Goal: Transaction & Acquisition: Book appointment/travel/reservation

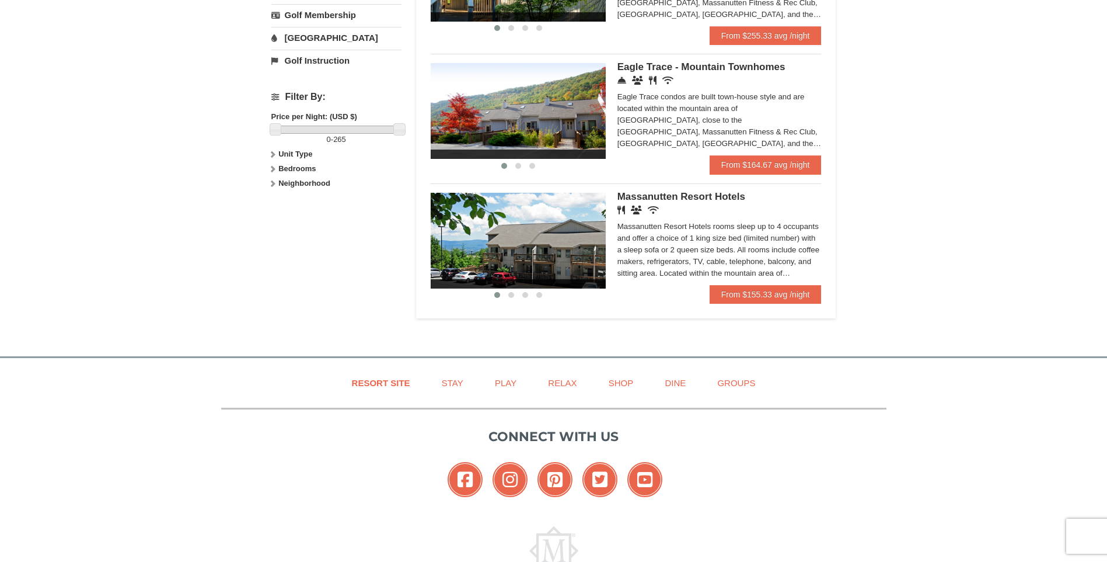
scroll to position [350, 0]
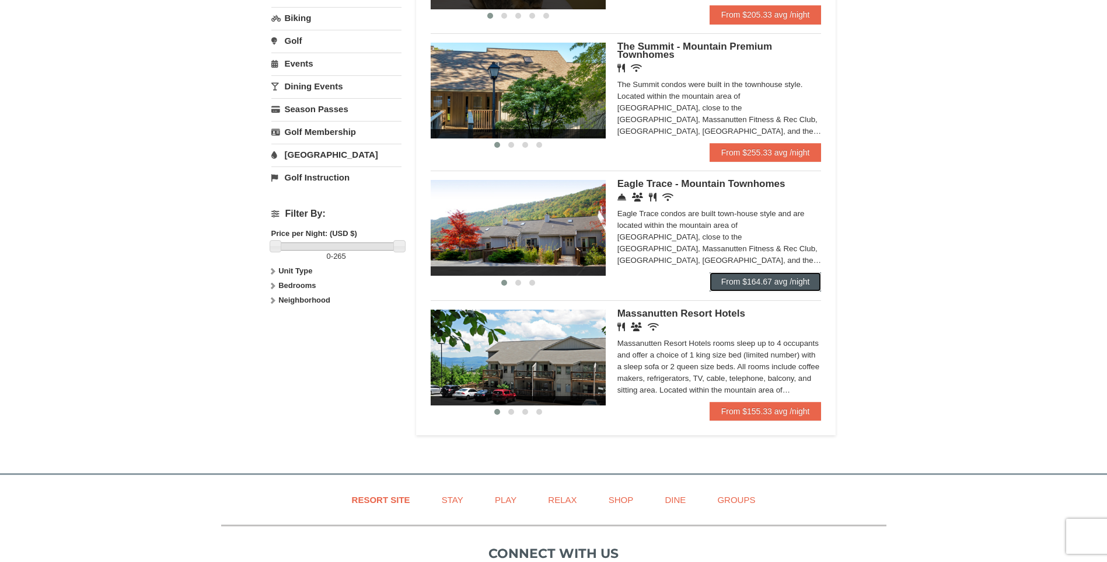
click at [752, 281] on link "From $164.67 avg /night" at bounding box center [766, 281] width 112 height 19
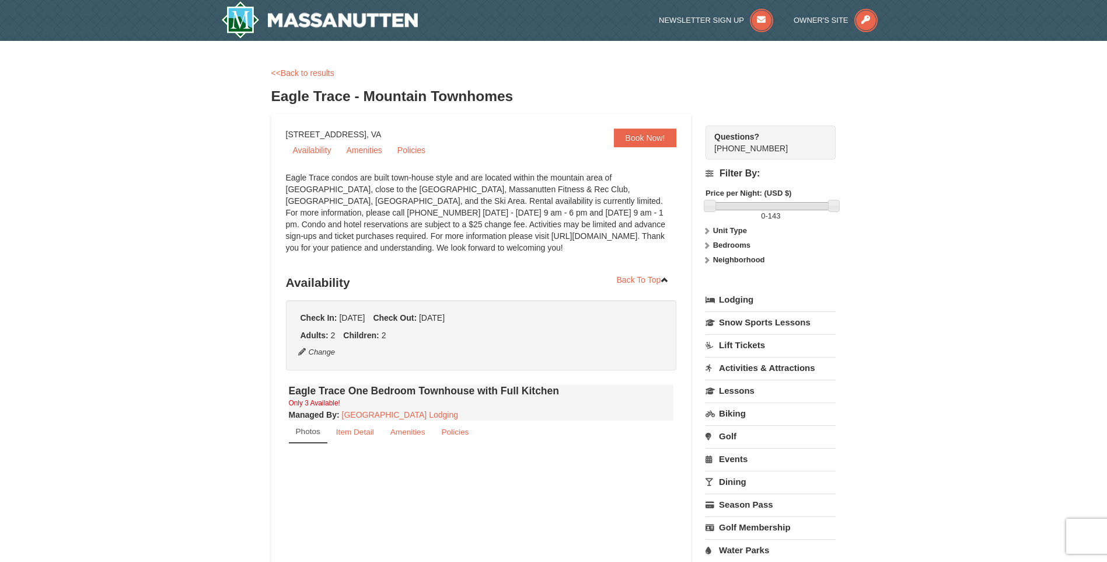
select select "10"
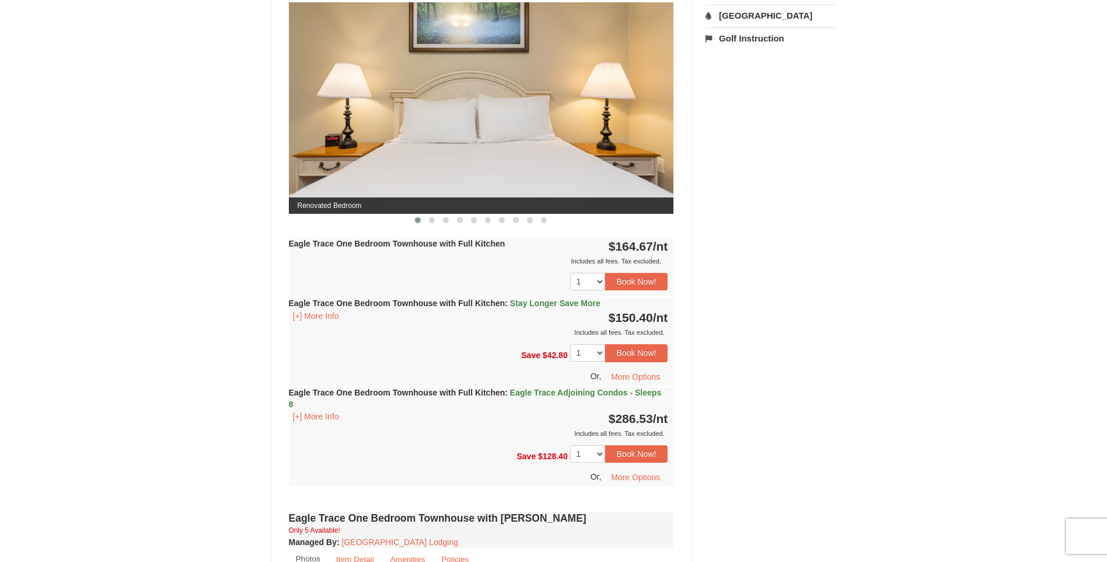
scroll to position [525, 0]
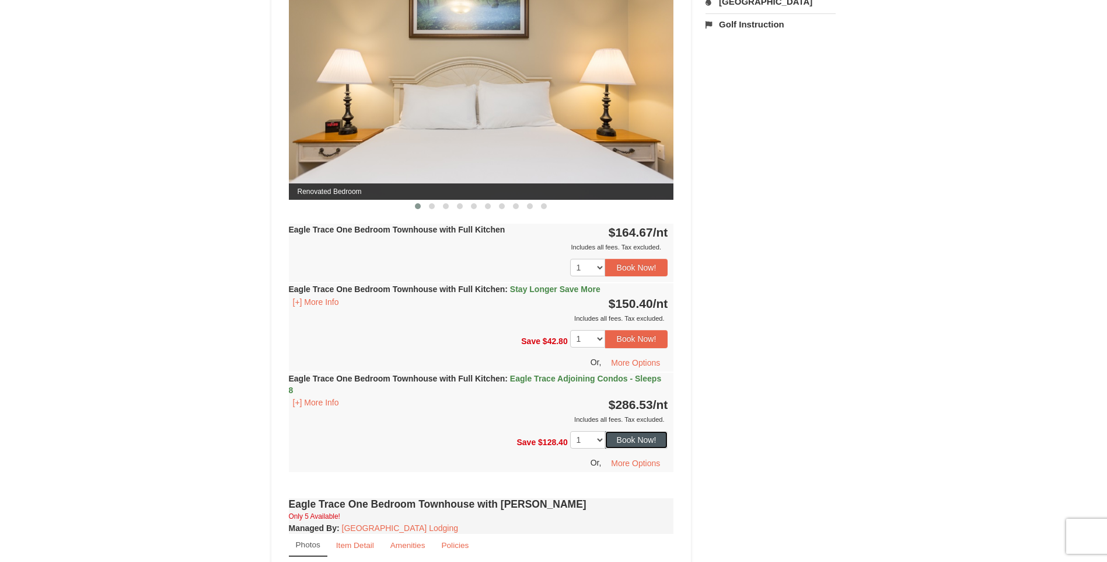
click at [637, 437] on button "Book Now!" at bounding box center [636, 440] width 63 height 18
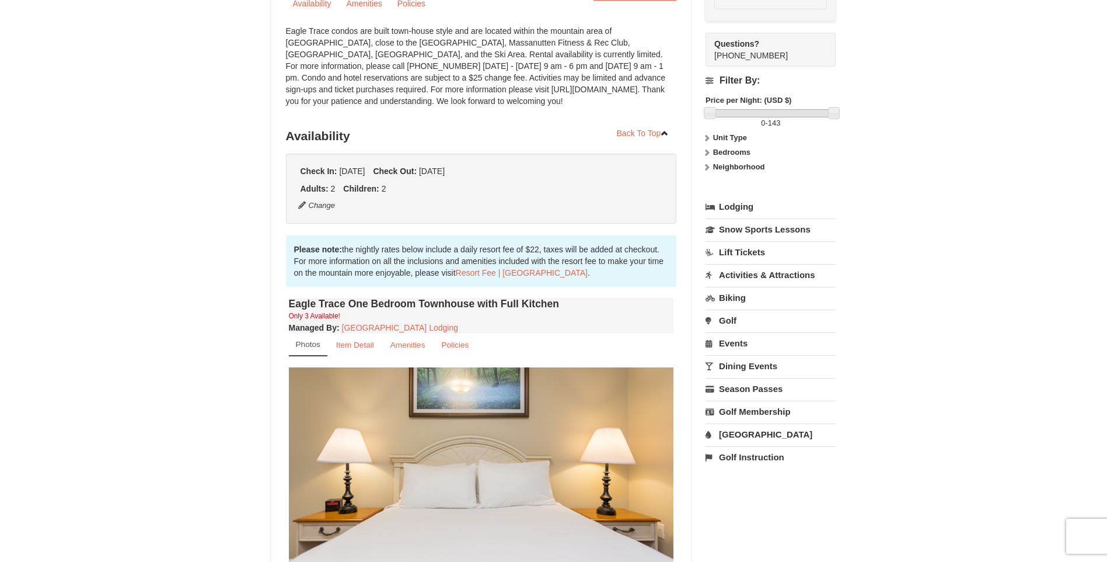
scroll to position [114, 0]
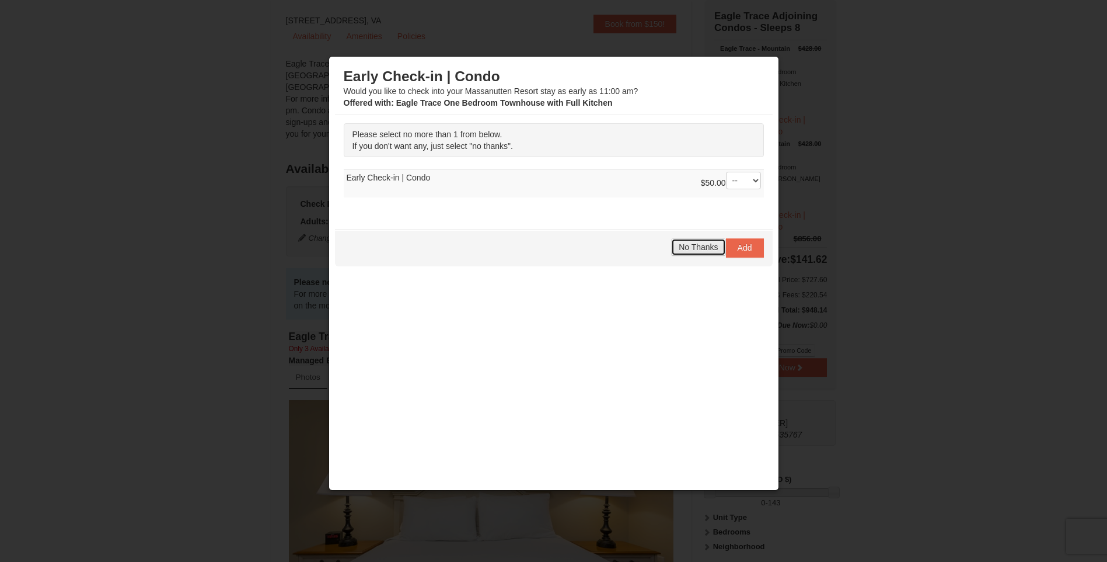
click at [712, 246] on span "No Thanks" at bounding box center [698, 246] width 39 height 9
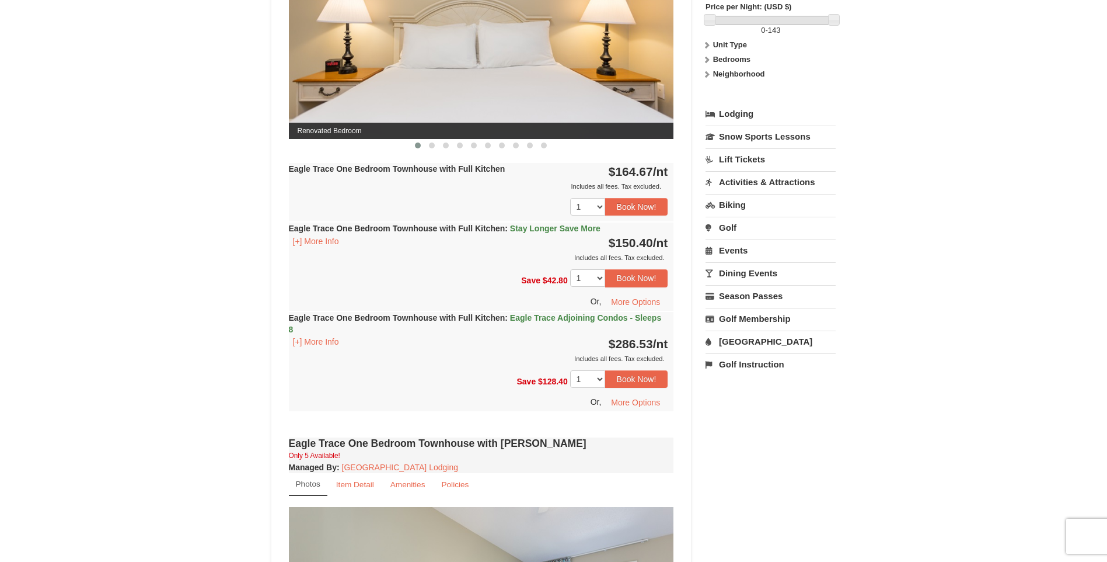
scroll to position [581, 0]
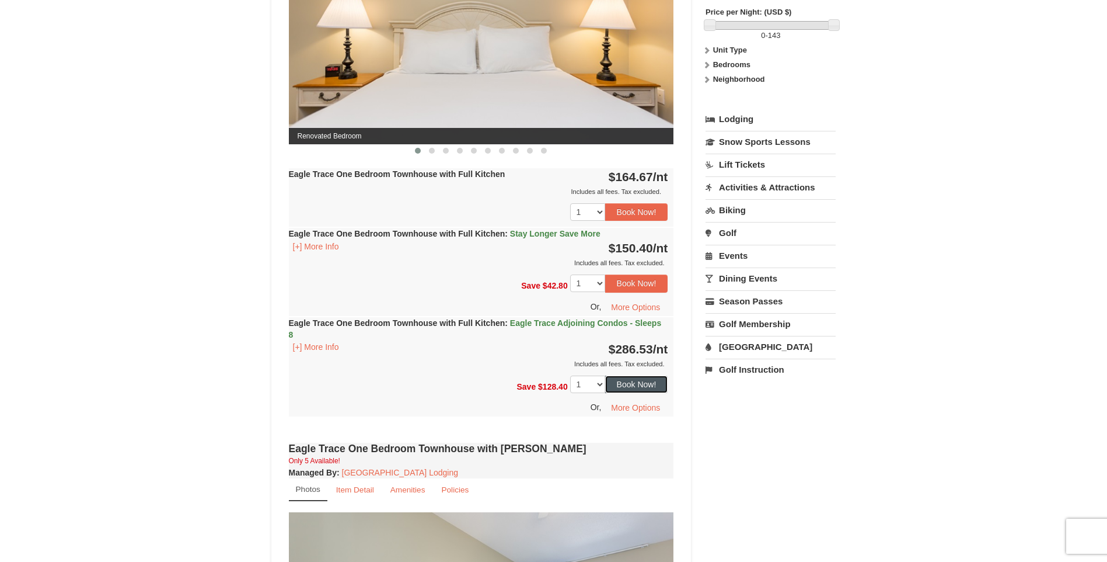
click at [642, 379] on button "Book Now!" at bounding box center [636, 384] width 63 height 18
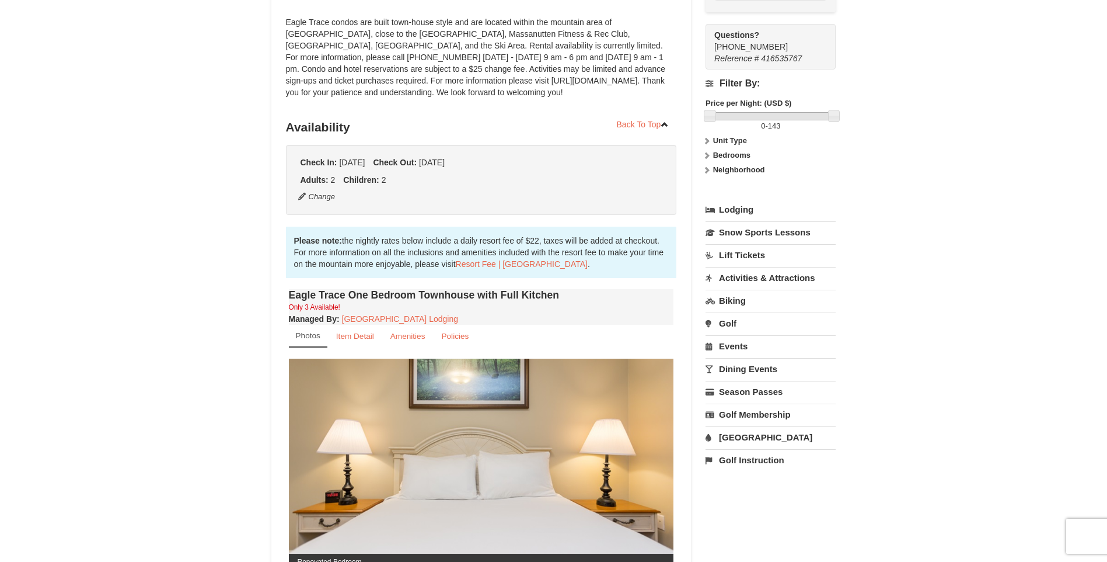
scroll to position [114, 0]
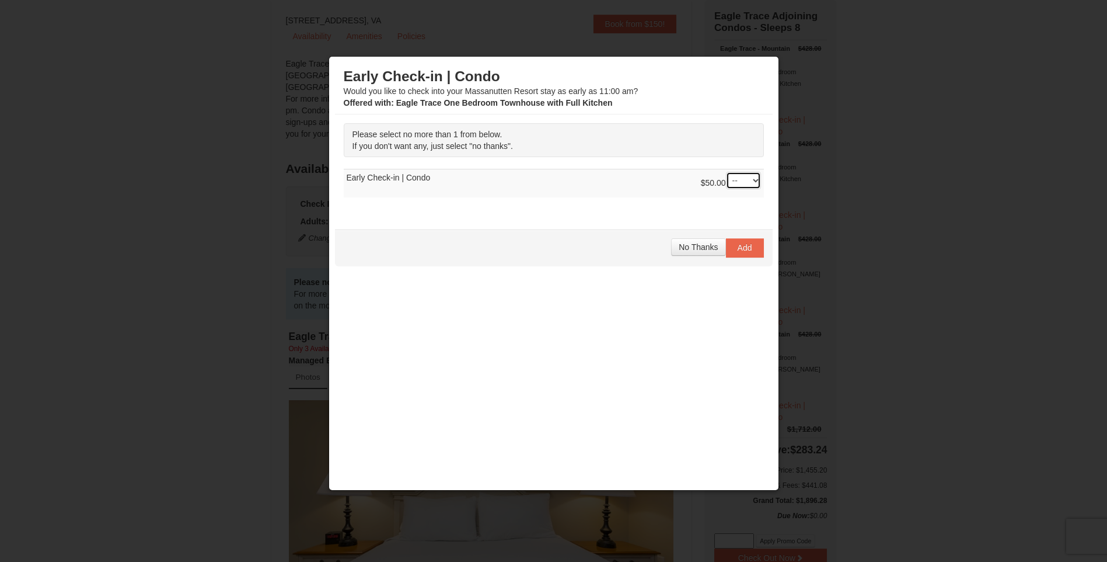
click at [750, 177] on select "-- 01" at bounding box center [743, 181] width 35 height 18
select select "1"
click at [726, 172] on select "-- 01" at bounding box center [743, 181] width 35 height 18
click at [734, 248] on button "Add" at bounding box center [745, 247] width 38 height 19
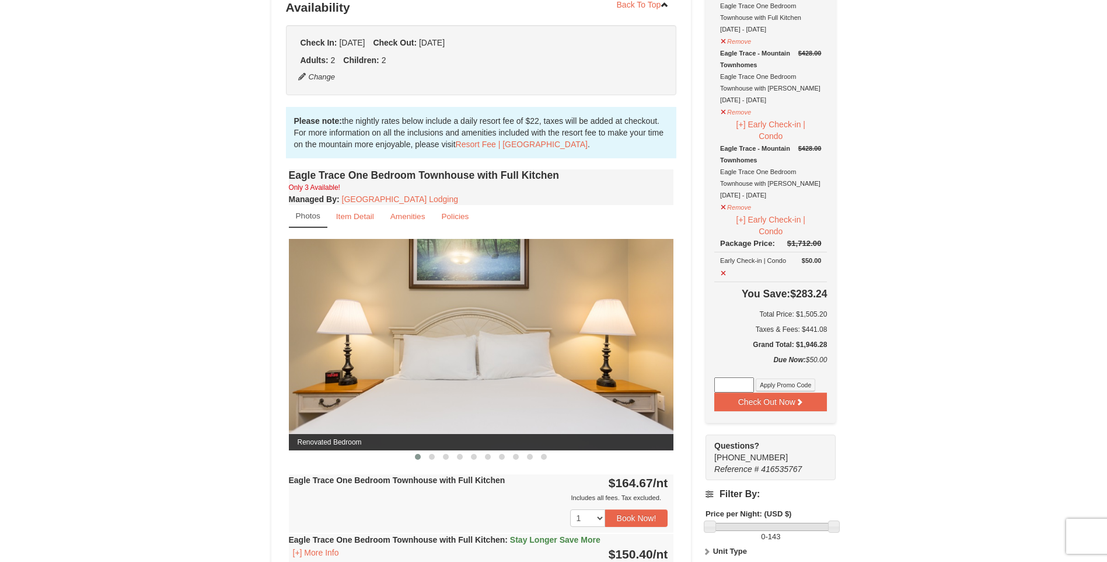
scroll to position [289, 0]
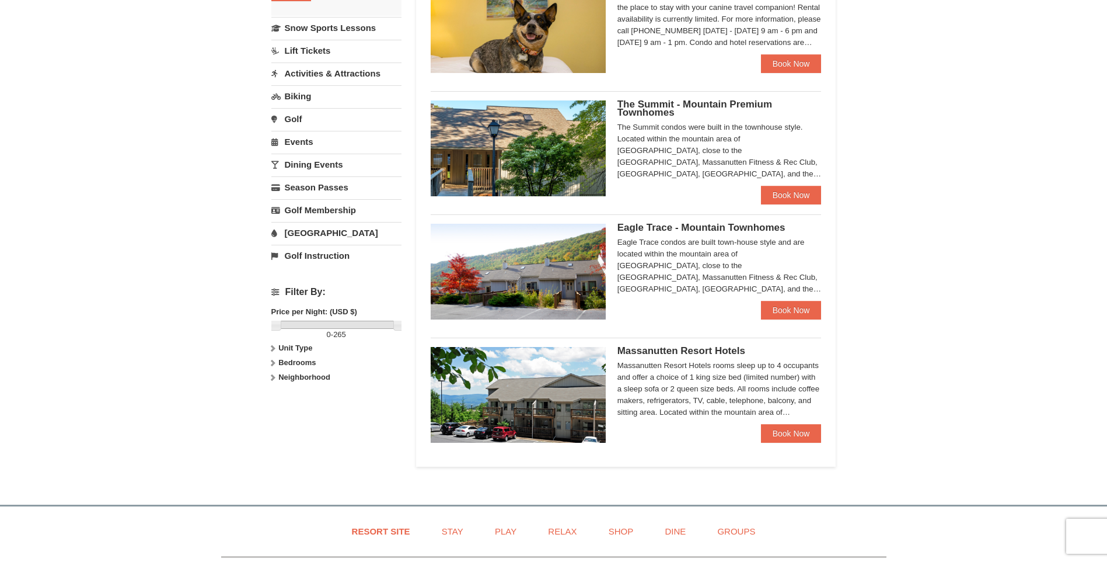
scroll to position [235, 0]
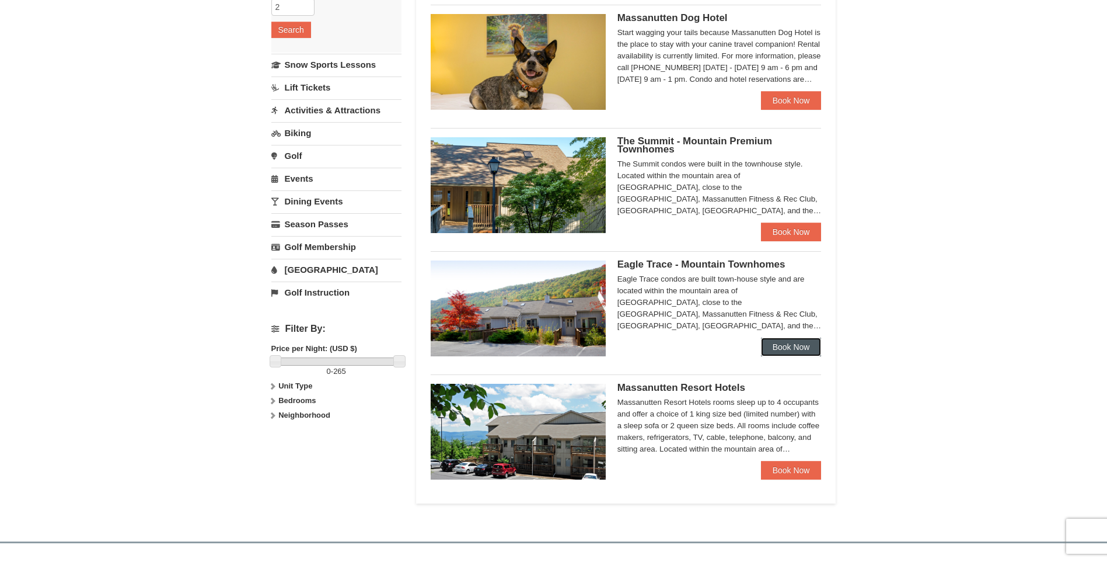
click at [790, 343] on link "Book Now" at bounding box center [791, 346] width 61 height 19
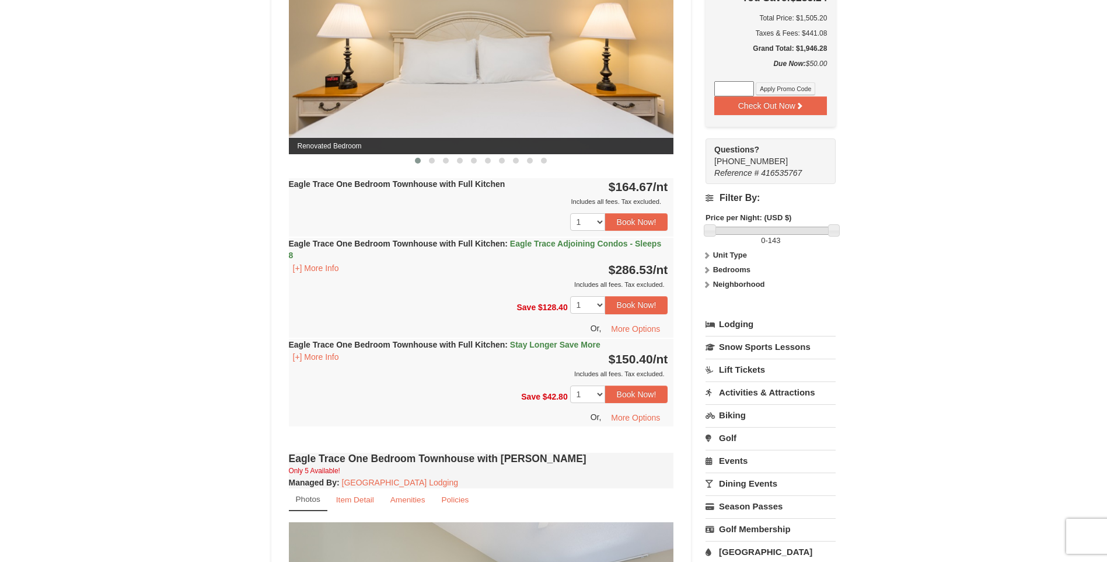
scroll to position [584, 0]
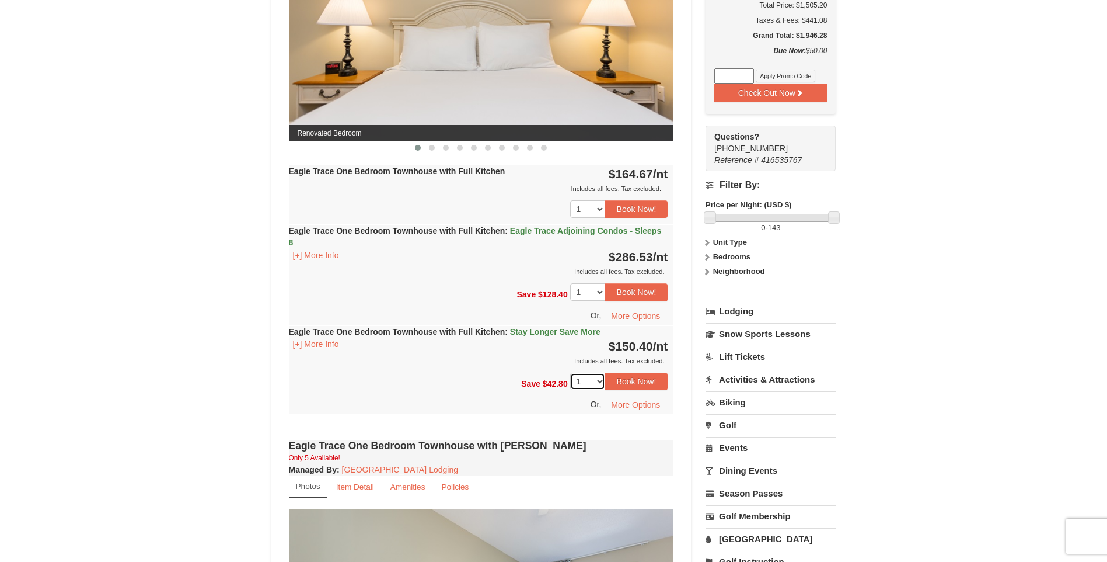
click at [597, 379] on select "1 2 3" at bounding box center [587, 381] width 35 height 18
click at [438, 346] on div "Eagle Trace One Bedroom Townhouse with Full Kitchen : Stay Longer Save More [+]…" at bounding box center [481, 346] width 385 height 41
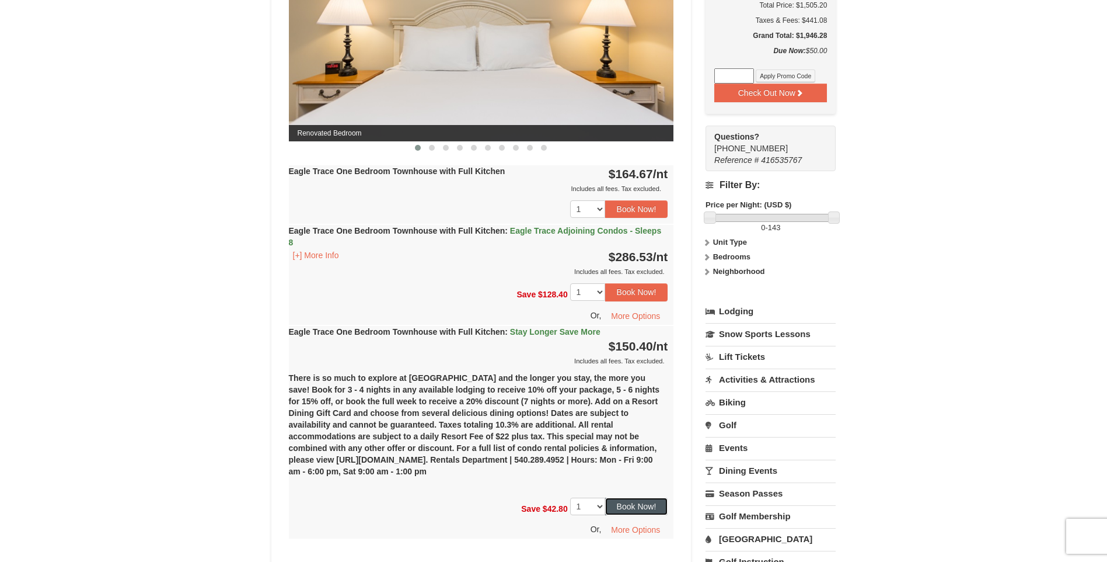
click at [651, 511] on button "Book Now!" at bounding box center [636, 506] width 63 height 18
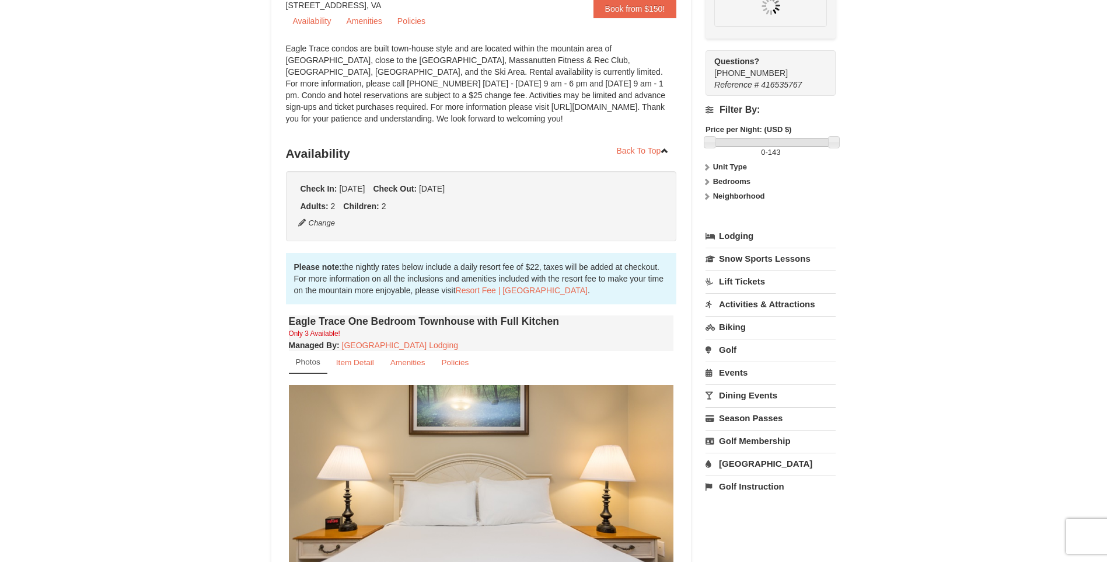
scroll to position [114, 0]
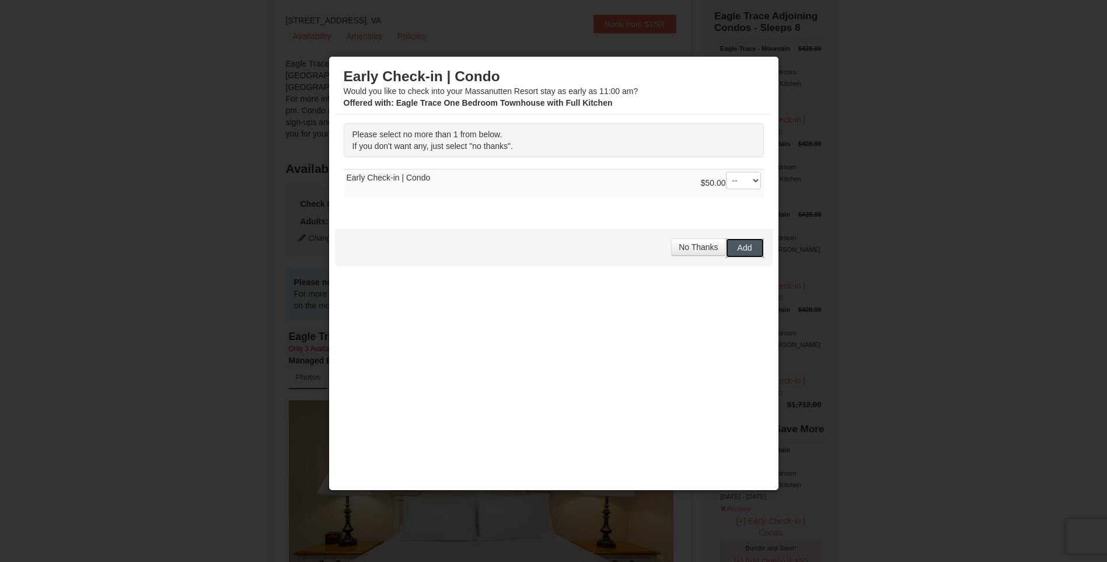
click at [738, 244] on span "Add" at bounding box center [745, 247] width 15 height 9
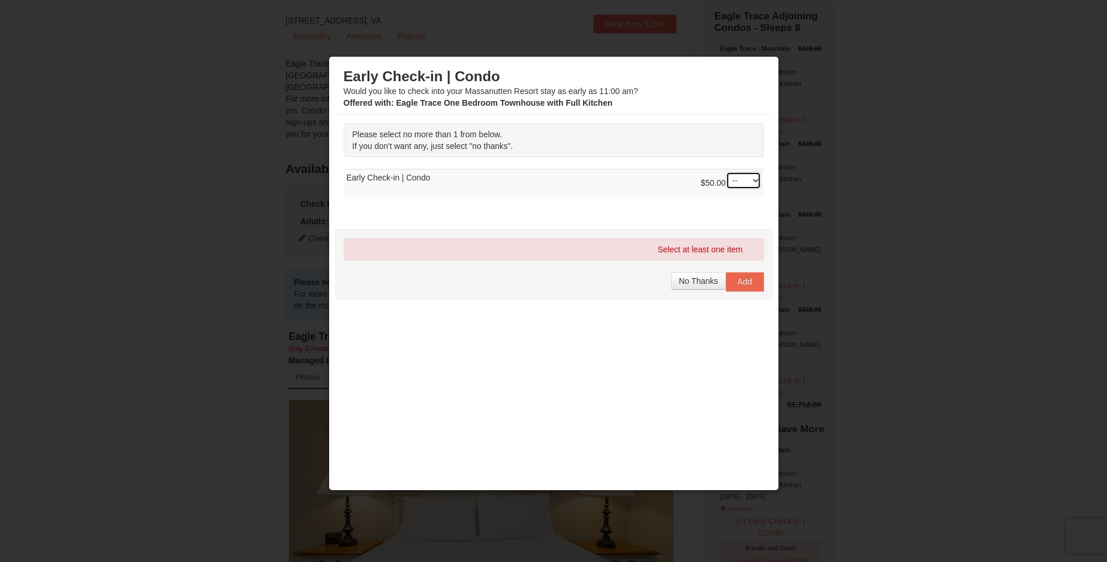
click at [740, 182] on select "-- 01" at bounding box center [743, 181] width 35 height 18
click at [726, 172] on select "-- 01" at bounding box center [743, 181] width 35 height 18
click at [738, 182] on select "-- 01" at bounding box center [743, 181] width 35 height 18
select select "1"
click at [726, 172] on select "-- 01" at bounding box center [743, 181] width 35 height 18
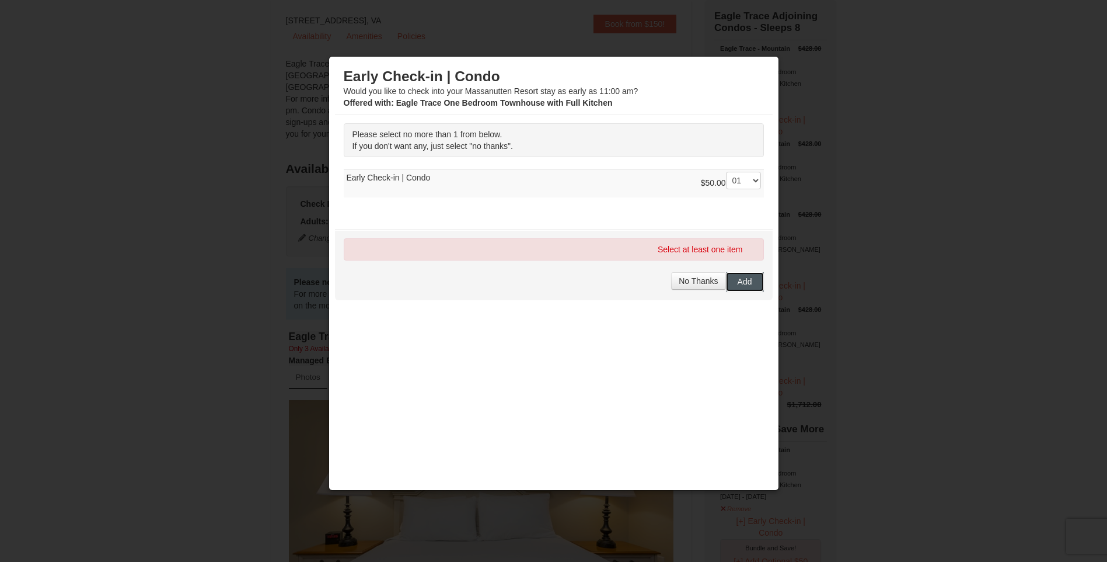
click at [740, 278] on span "Add" at bounding box center [745, 281] width 15 height 9
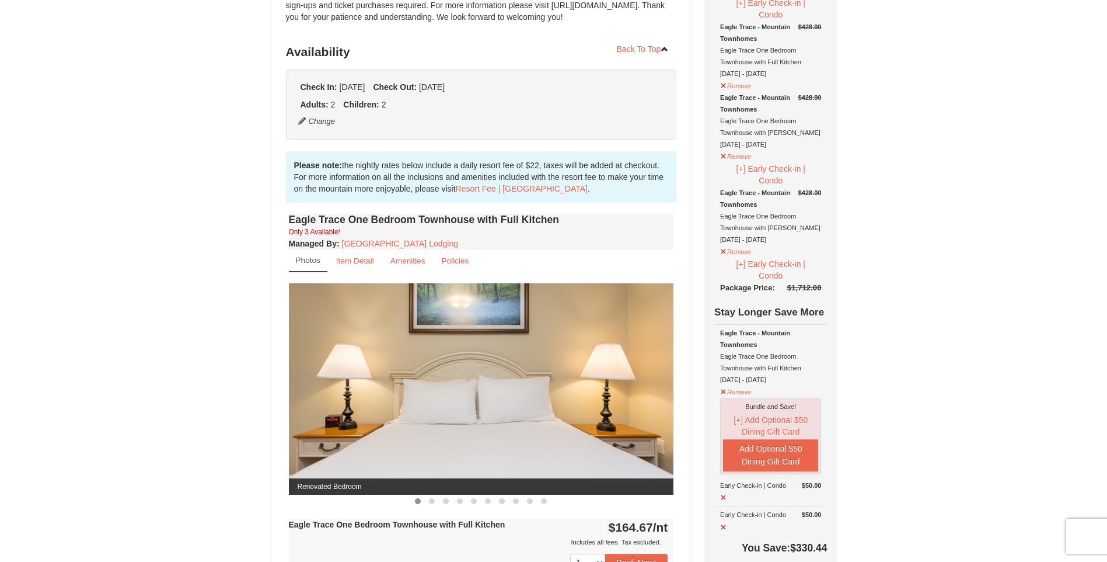
scroll to position [0, 0]
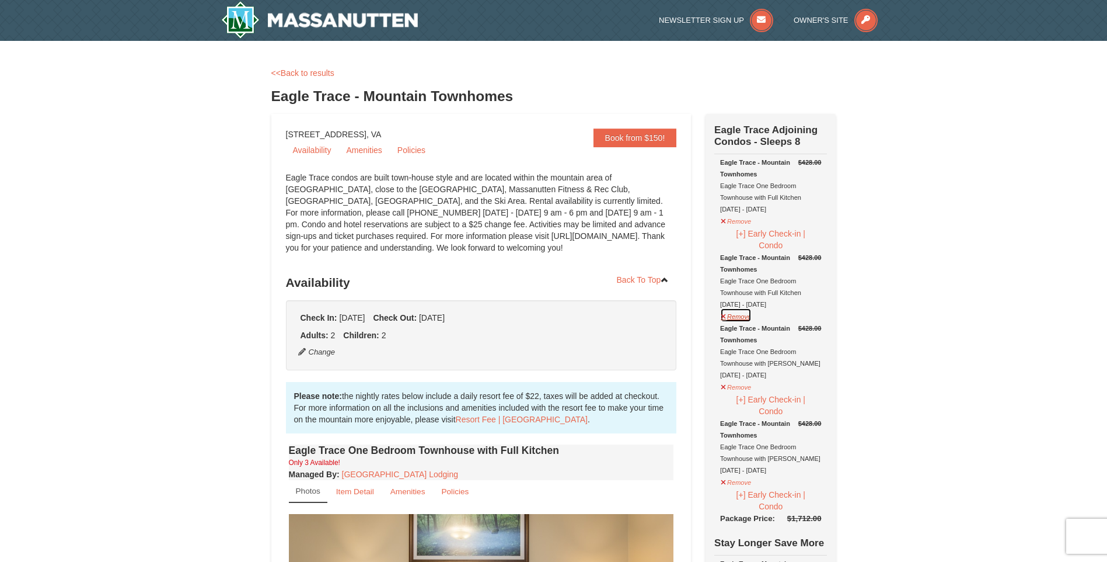
click at [743, 319] on button "Remove" at bounding box center [736, 315] width 32 height 15
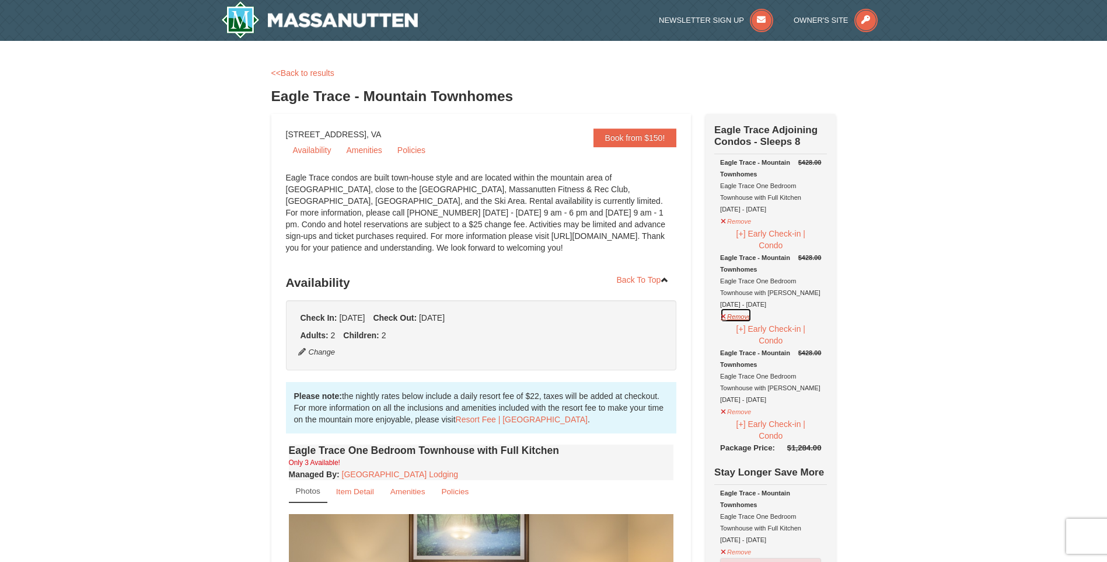
click at [743, 319] on button "Remove" at bounding box center [736, 315] width 32 height 15
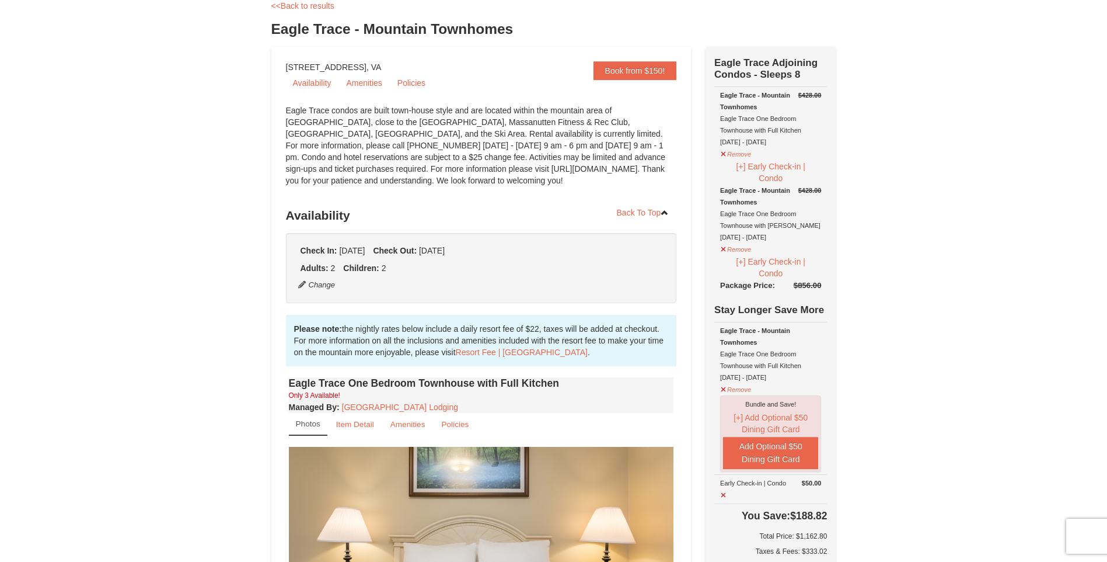
scroll to position [58, 0]
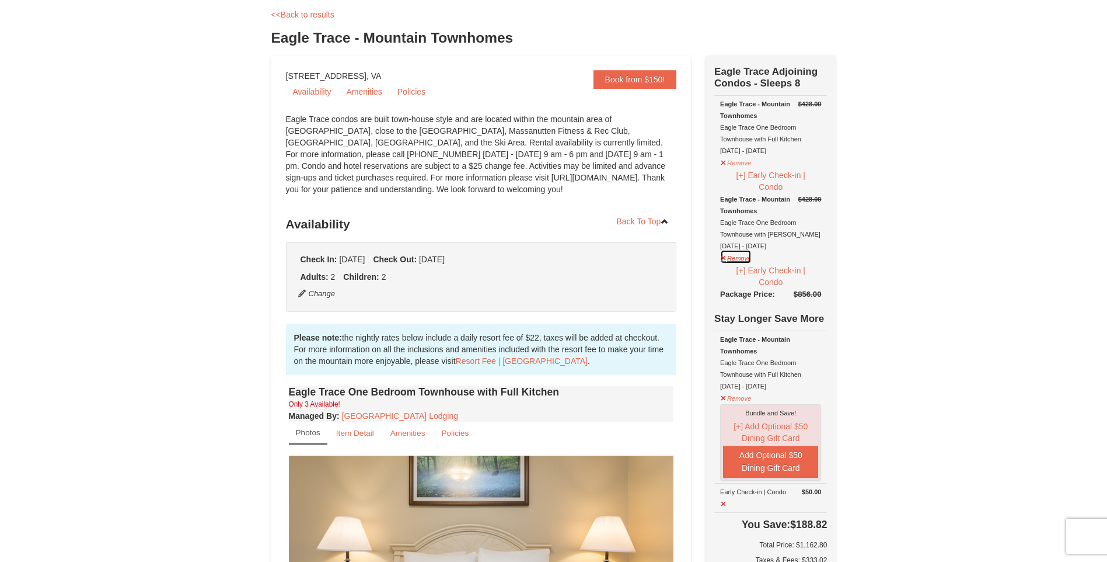
click at [740, 260] on button "Remove" at bounding box center [736, 256] width 32 height 15
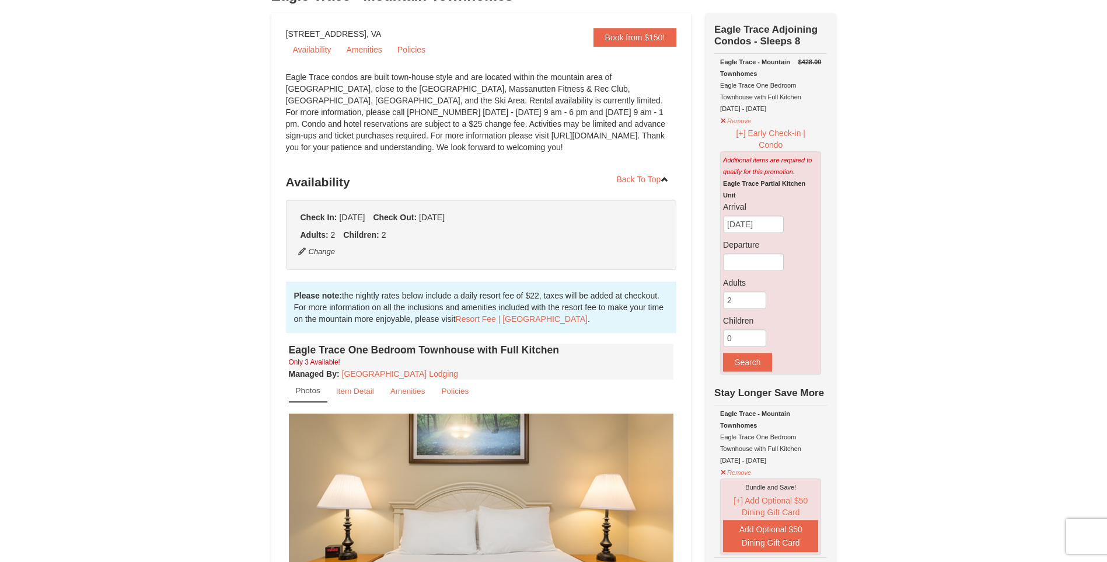
scroll to position [234, 0]
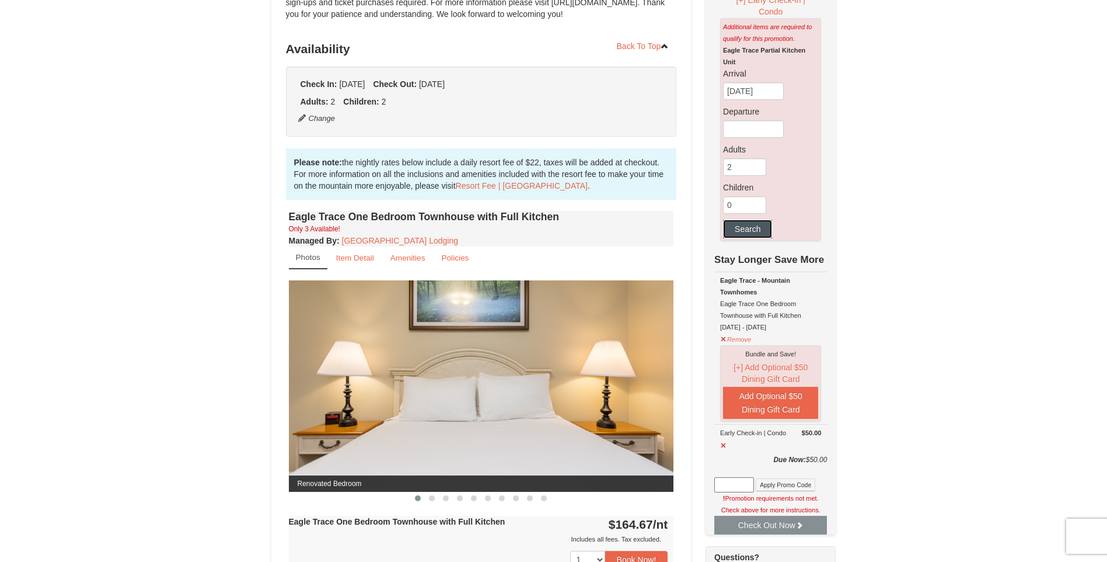
click at [742, 232] on button "Search" at bounding box center [747, 228] width 49 height 19
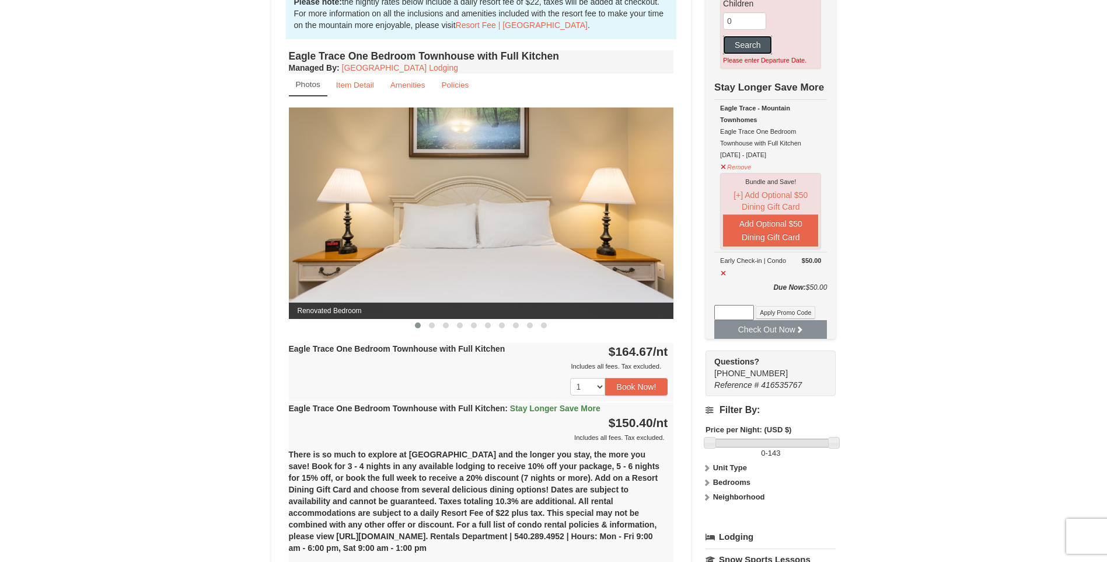
scroll to position [409, 0]
